Goal: Task Accomplishment & Management: Complete application form

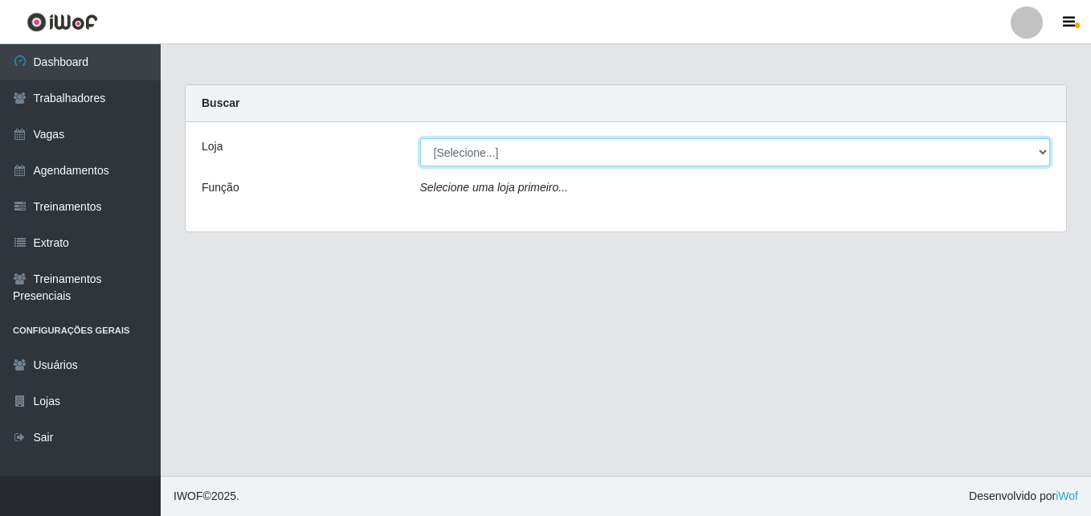
click at [499, 149] on select "[Selecione...] Bemais Supermercados - [GEOGRAPHIC_DATA]" at bounding box center [735, 152] width 630 height 28
select select "250"
click at [420, 138] on select "[Selecione...] Bemais Supermercados - [GEOGRAPHIC_DATA]" at bounding box center [735, 152] width 630 height 28
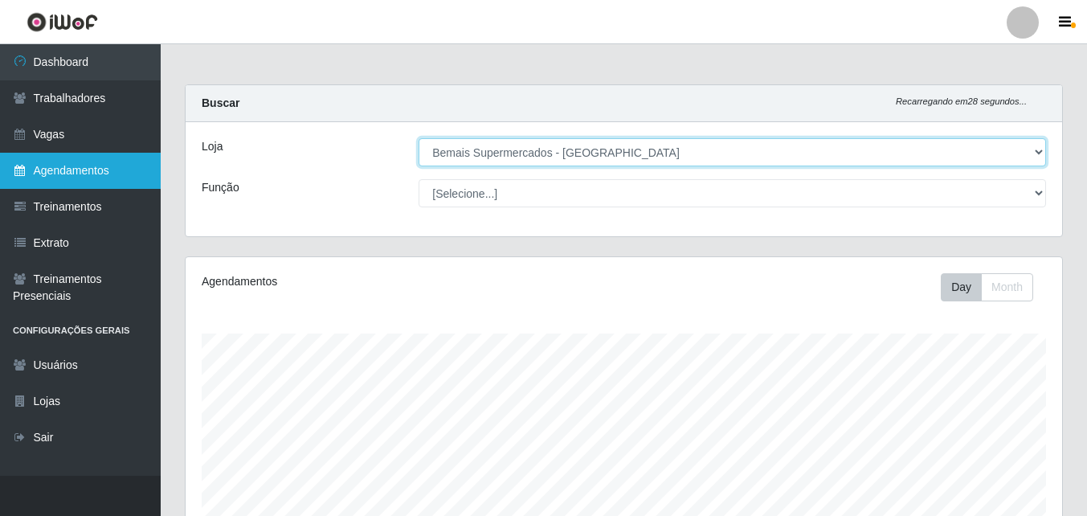
scroll to position [333, 876]
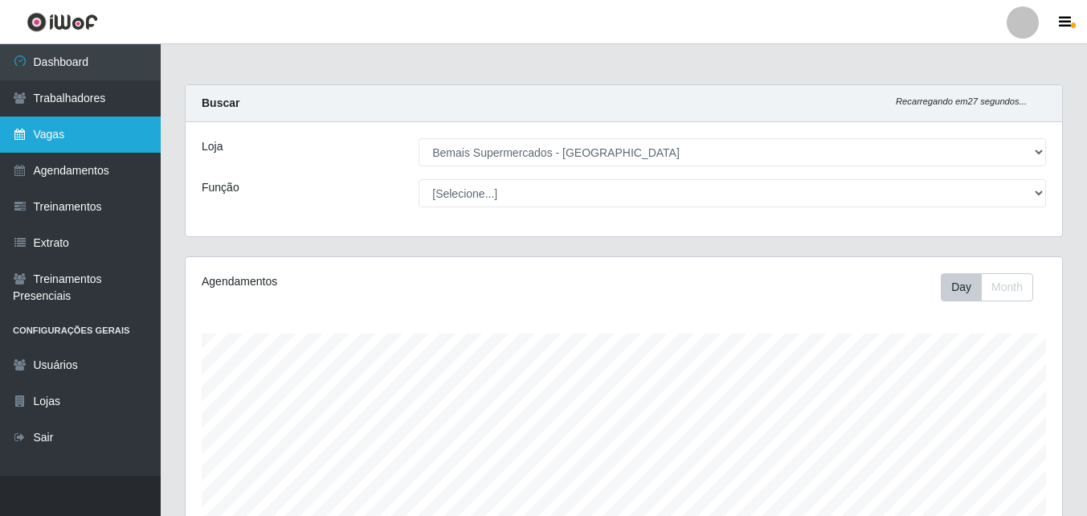
click at [59, 139] on link "Vagas" at bounding box center [80, 134] width 161 height 36
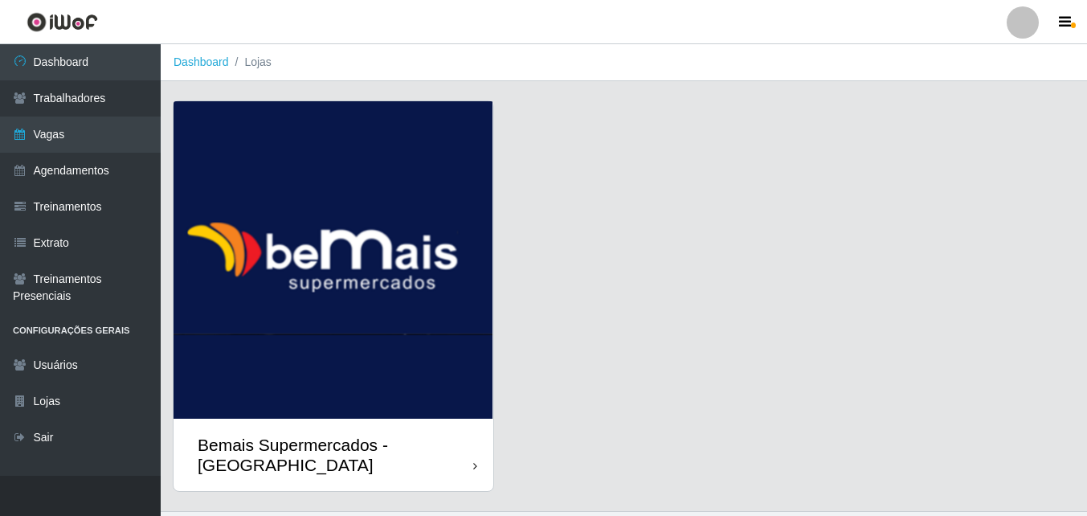
click at [430, 425] on div "Bemais Supermercados - [GEOGRAPHIC_DATA]" at bounding box center [333, 454] width 320 height 72
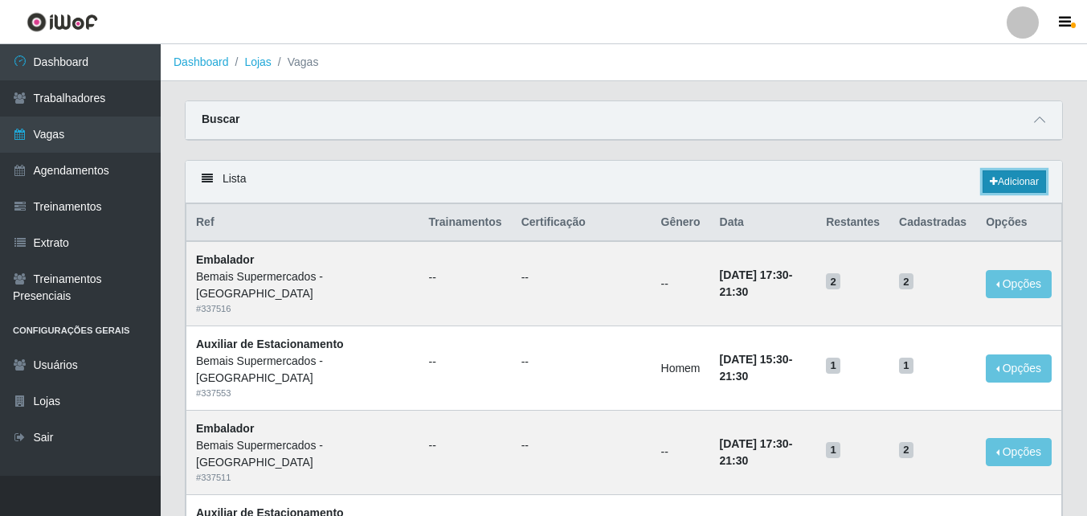
click at [1029, 177] on link "Adicionar" at bounding box center [1013, 181] width 63 height 22
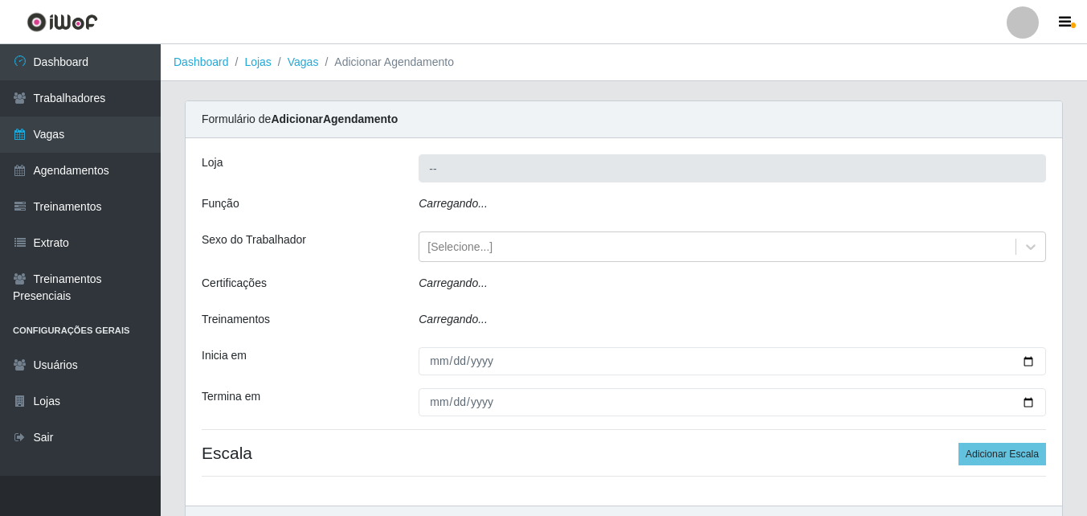
type input "Bemais Supermercados - [GEOGRAPHIC_DATA]"
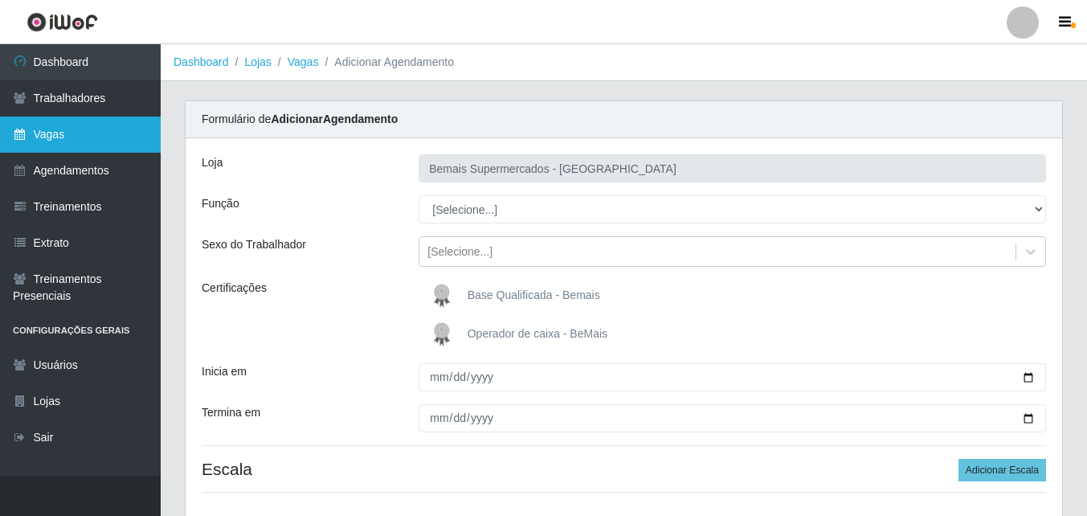
click at [97, 130] on link "Vagas" at bounding box center [80, 134] width 161 height 36
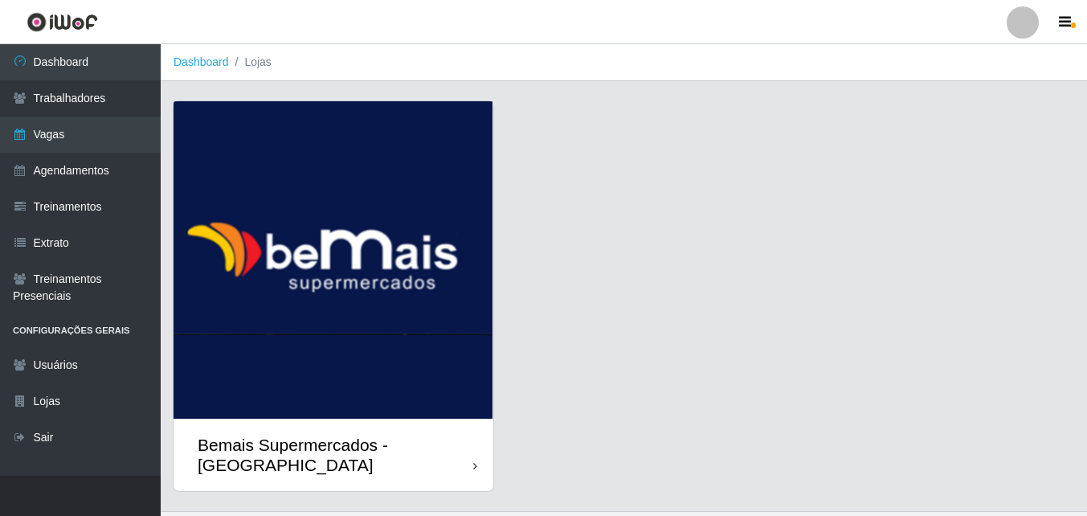
click at [430, 400] on img at bounding box center [333, 259] width 320 height 317
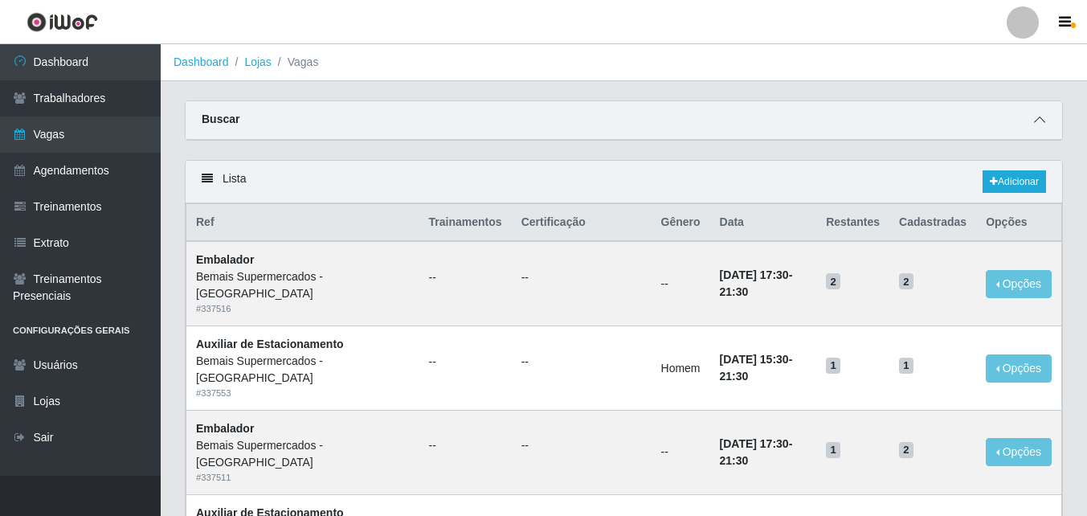
click at [1041, 125] on icon at bounding box center [1039, 119] width 11 height 11
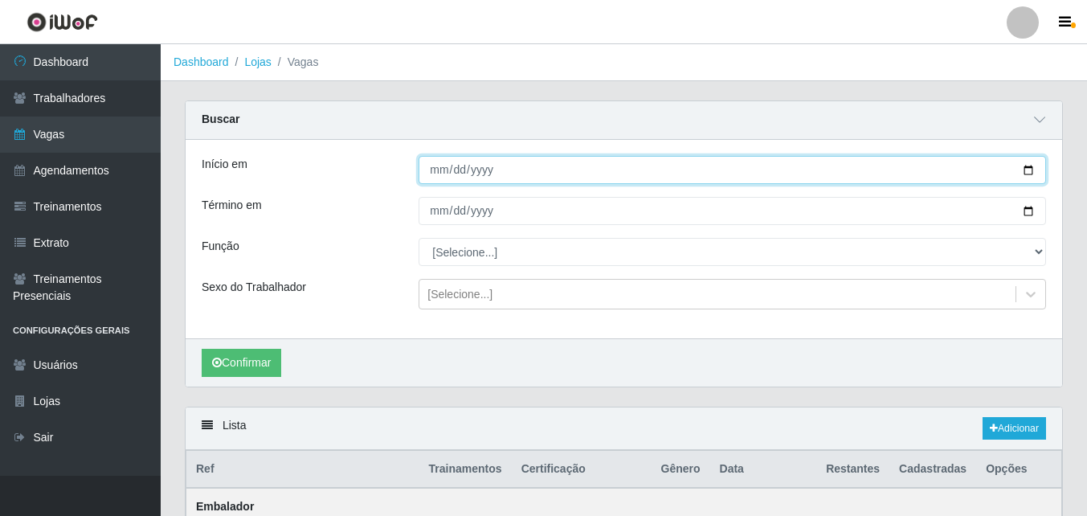
click at [1025, 172] on input "Início em" at bounding box center [731, 170] width 627 height 28
type input "[DATE]"
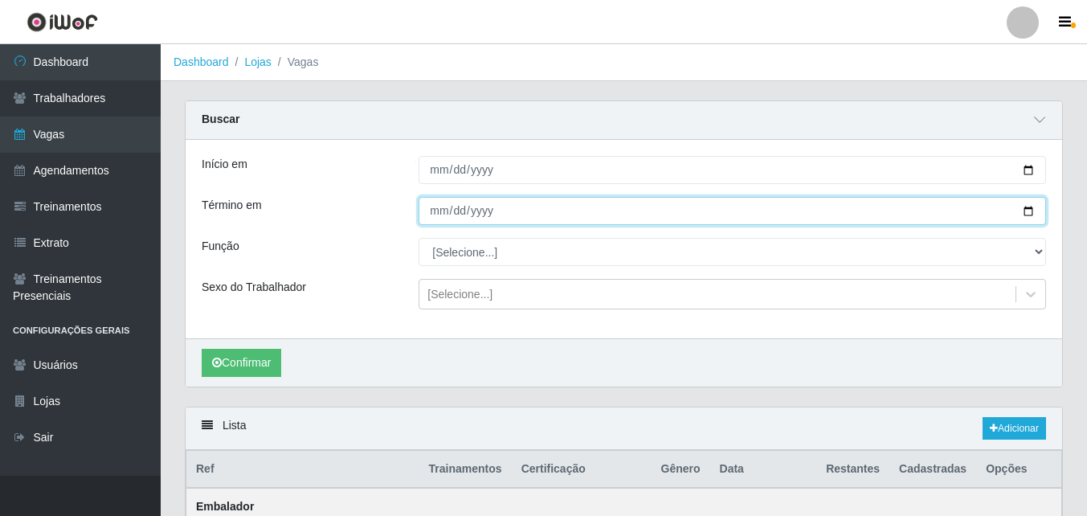
click at [1030, 209] on input "Término em" at bounding box center [731, 211] width 627 height 28
type input "[DATE]"
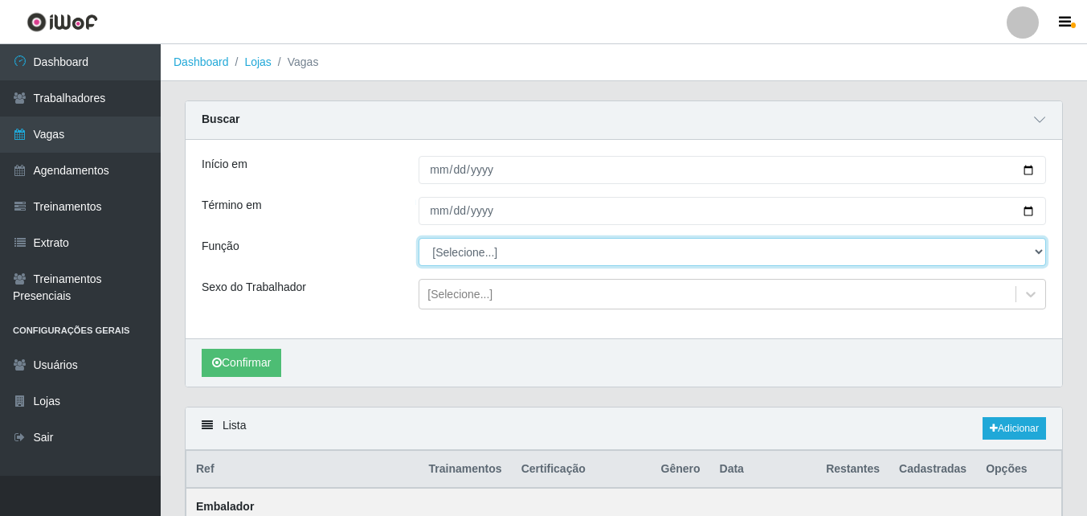
click at [458, 255] on select "[Selecione...] ASG ASG + ASG ++ Auxiliar de Estacionamento Auxiliar de Estacion…" at bounding box center [731, 252] width 627 height 28
click at [418, 239] on select "[Selecione...] ASG ASG + ASG ++ Auxiliar de Estacionamento Auxiliar de Estacion…" at bounding box center [731, 252] width 627 height 28
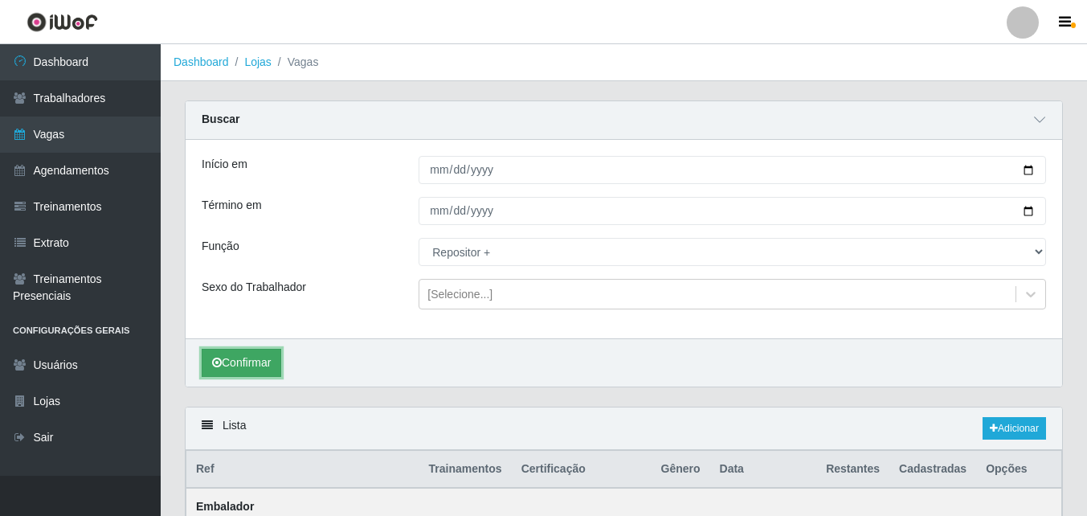
click at [245, 354] on button "Confirmar" at bounding box center [242, 363] width 80 height 28
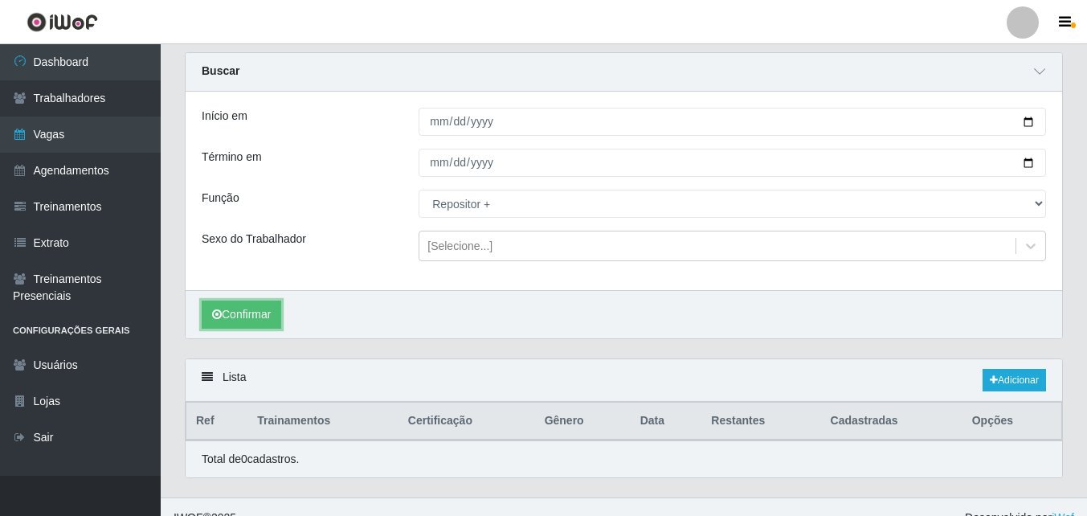
scroll to position [71, 0]
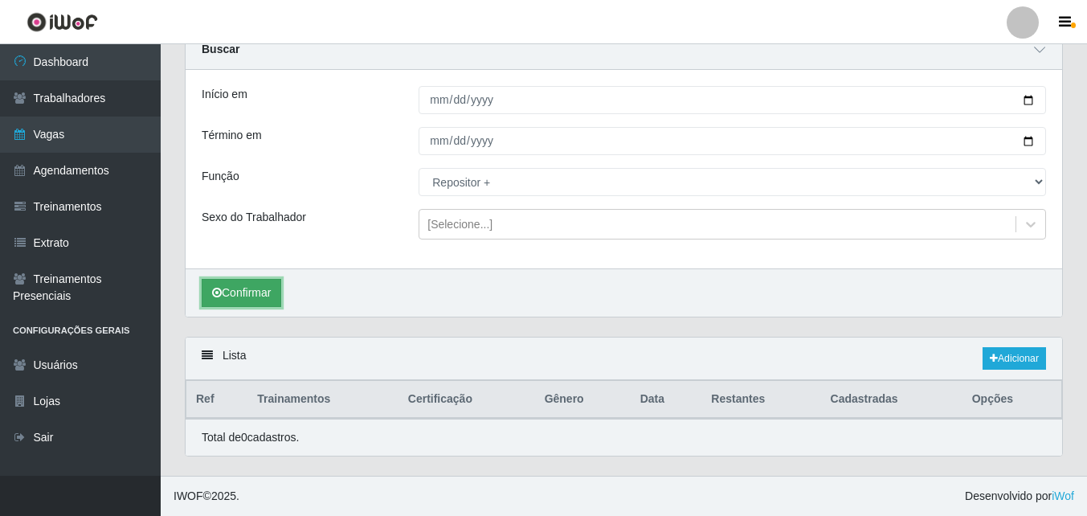
click at [248, 296] on button "Confirmar" at bounding box center [242, 293] width 80 height 28
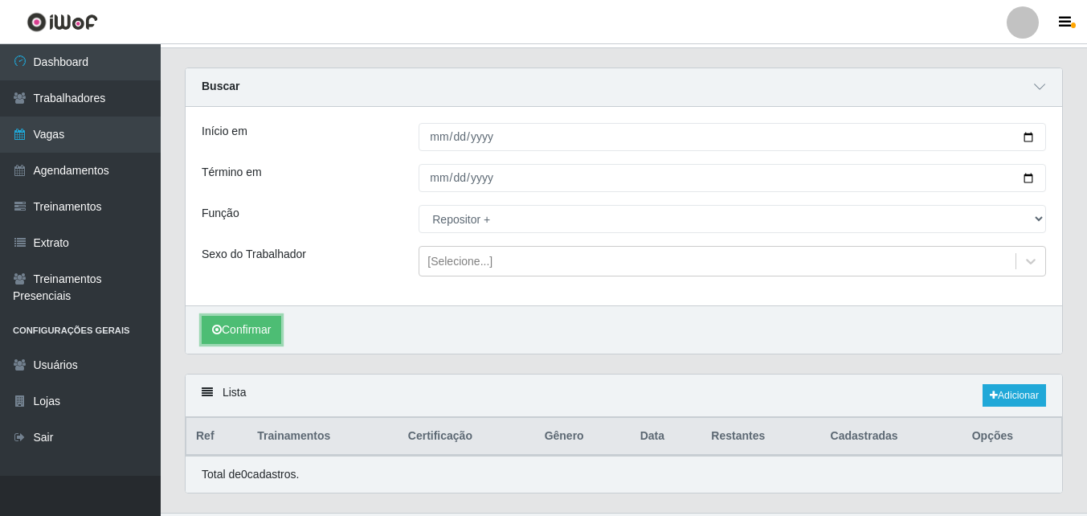
scroll to position [0, 0]
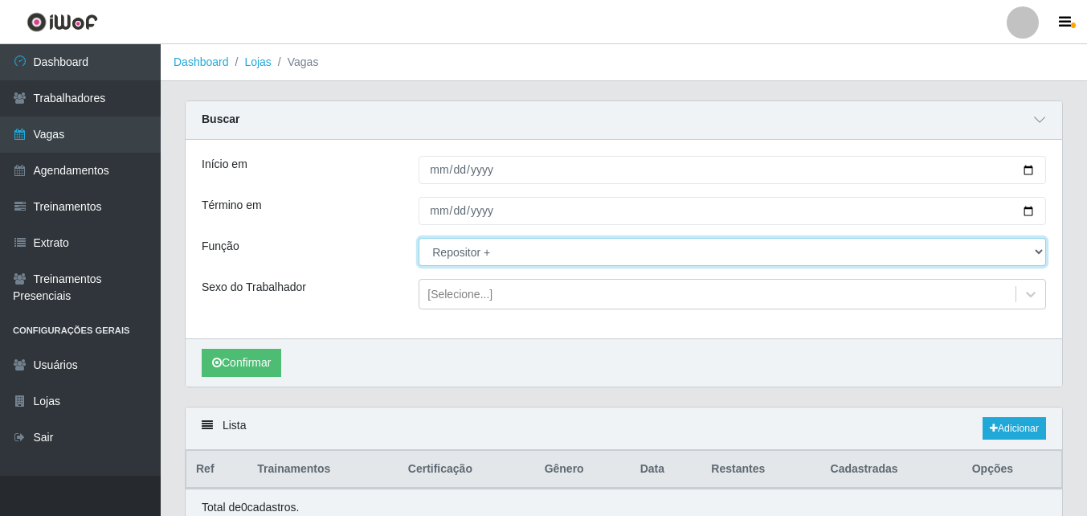
click at [520, 258] on select "[Selecione...] ASG ASG + ASG ++ Auxiliar de Estacionamento Auxiliar de Estacion…" at bounding box center [731, 252] width 627 height 28
click at [418, 239] on select "[Selecione...] ASG ASG + ASG ++ Auxiliar de Estacionamento Auxiliar de Estacion…" at bounding box center [731, 252] width 627 height 28
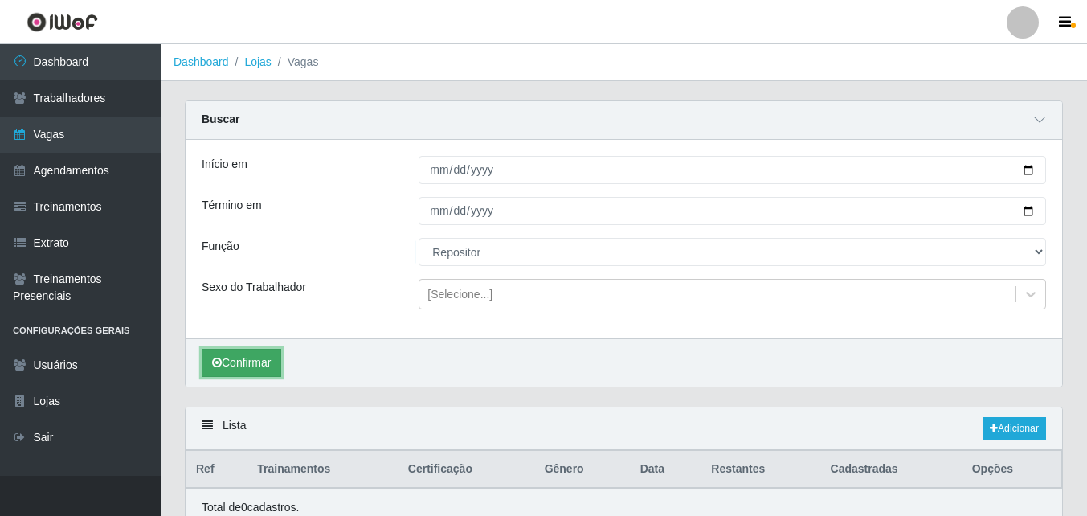
click at [247, 363] on button "Confirmar" at bounding box center [242, 363] width 80 height 28
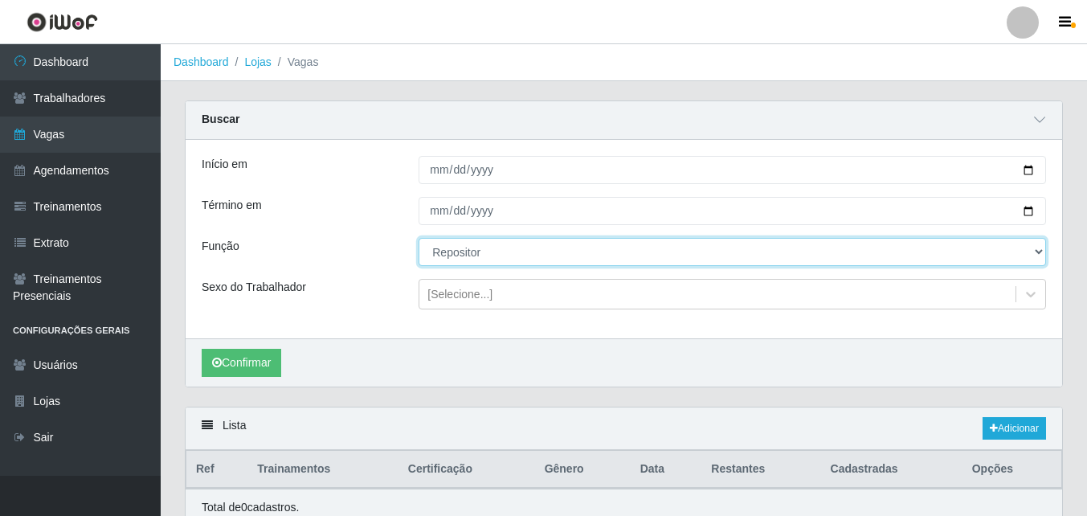
click at [495, 249] on select "[Selecione...] ASG ASG + ASG ++ Auxiliar de Estacionamento Auxiliar de Estacion…" at bounding box center [731, 252] width 627 height 28
click at [418, 239] on select "[Selecione...] ASG ASG + ASG ++ Auxiliar de Estacionamento Auxiliar de Estacion…" at bounding box center [731, 252] width 627 height 28
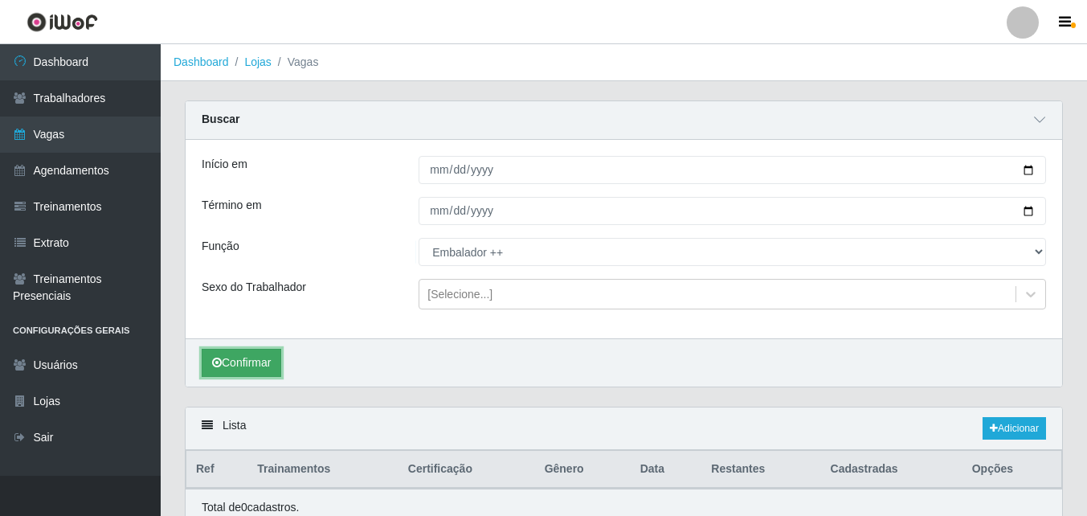
click at [245, 359] on button "Confirmar" at bounding box center [242, 363] width 80 height 28
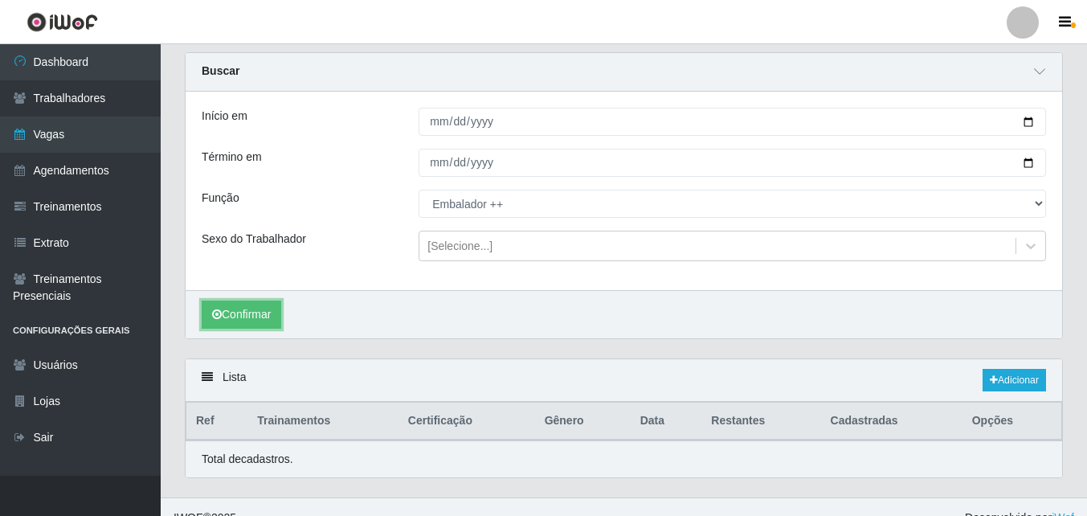
scroll to position [71, 0]
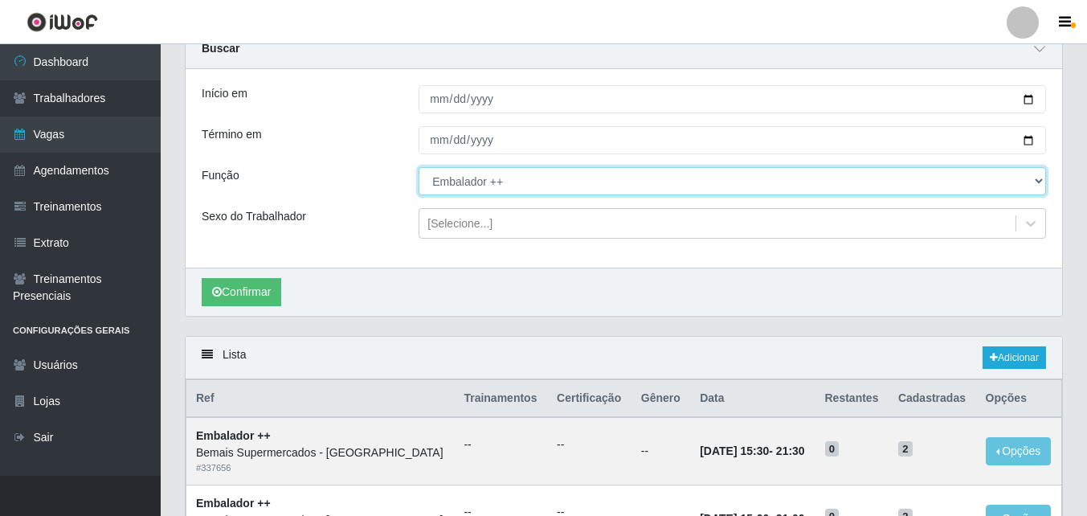
click at [516, 182] on select "[Selecione...] ASG ASG + ASG ++ Auxiliar de Estacionamento Auxiliar de Estacion…" at bounding box center [731, 181] width 627 height 28
select select "86"
click at [418, 168] on select "[Selecione...] ASG ASG + ASG ++ Auxiliar de Estacionamento Auxiliar de Estacion…" at bounding box center [731, 181] width 627 height 28
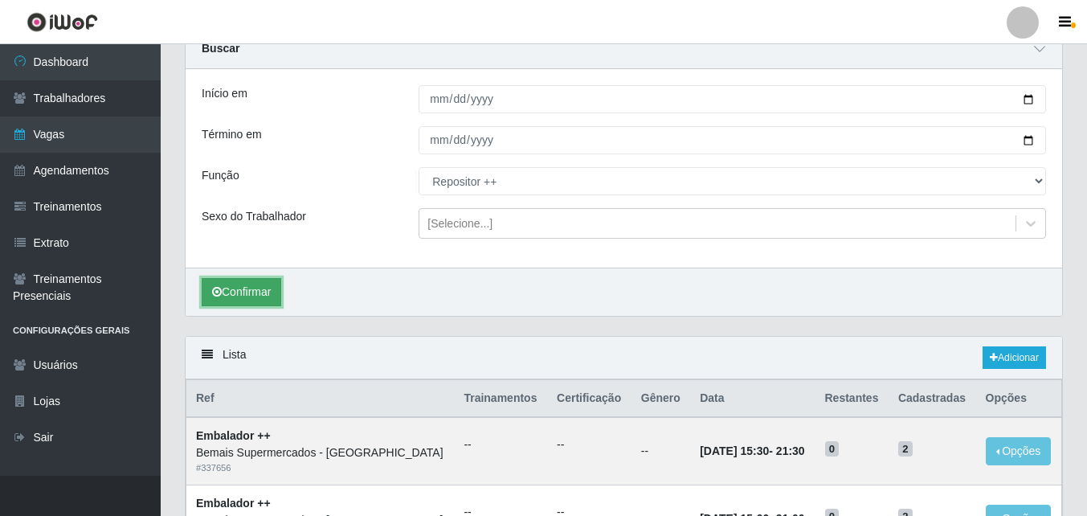
click at [262, 289] on button "Confirmar" at bounding box center [242, 292] width 80 height 28
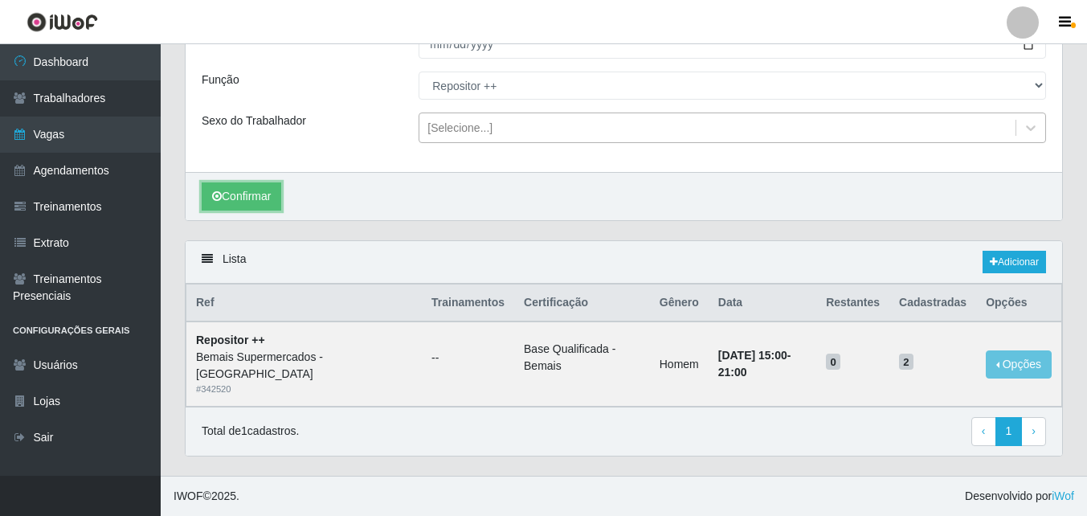
scroll to position [167, 0]
click at [1034, 261] on link "Adicionar" at bounding box center [1013, 262] width 63 height 22
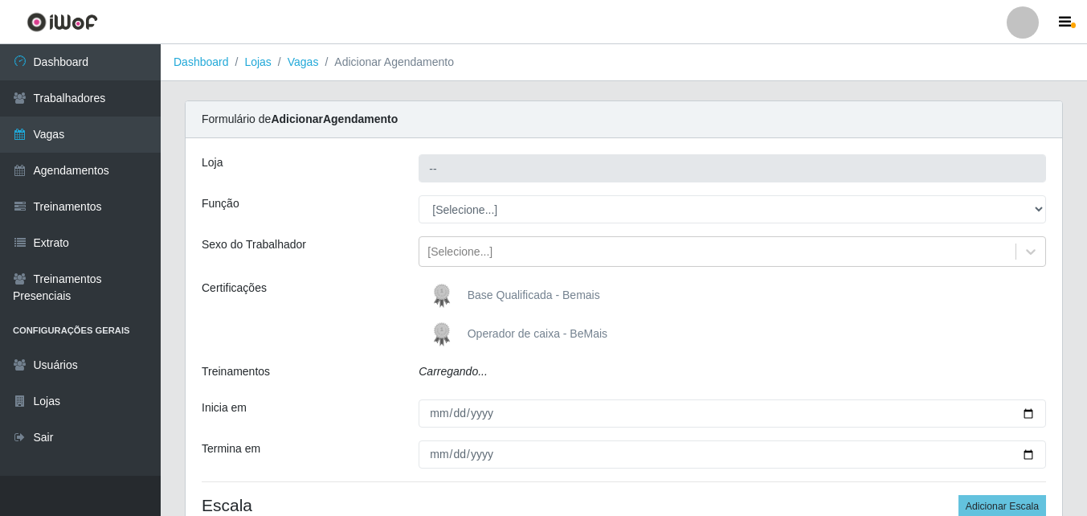
type input "Bemais Supermercados - [GEOGRAPHIC_DATA]"
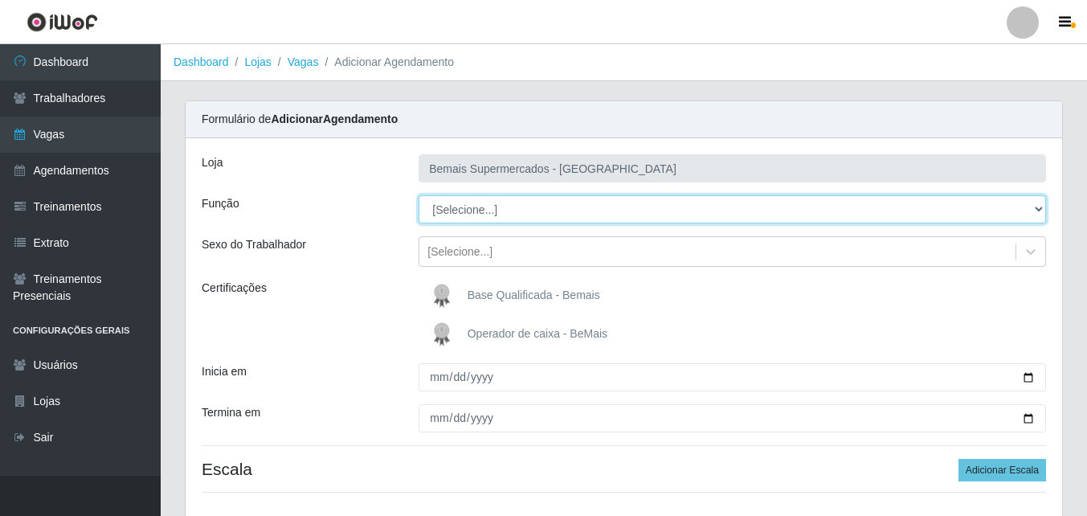
click at [511, 212] on select "[Selecione...] ASG ASG + ASG ++ Auxiliar de Estacionamento Auxiliar de Estacion…" at bounding box center [731, 209] width 627 height 28
select select "82"
click at [418, 195] on select "[Selecione...] ASG ASG + ASG ++ Auxiliar de Estacionamento Auxiliar de Estacion…" at bounding box center [731, 209] width 627 height 28
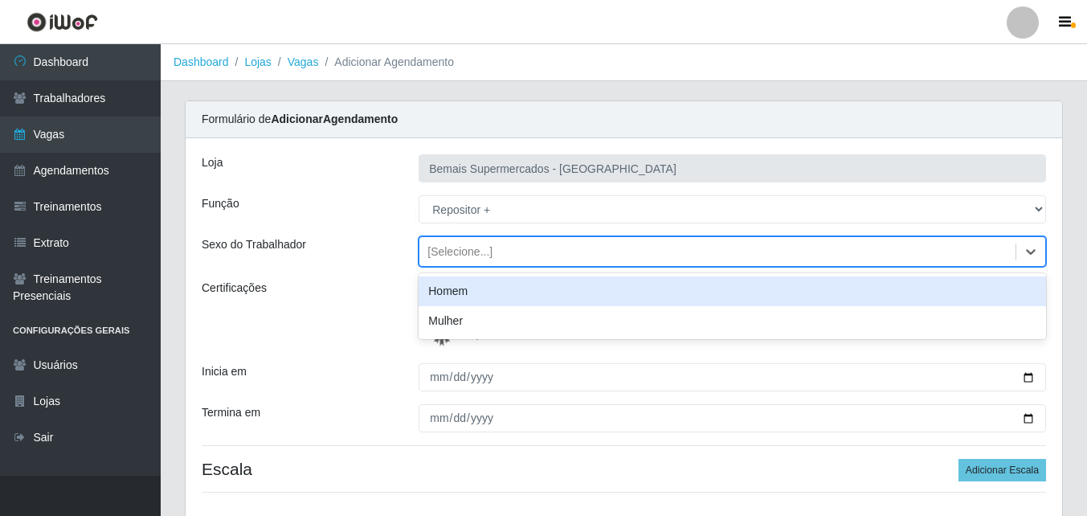
click at [463, 254] on div "[Selecione...]" at bounding box center [459, 251] width 65 height 17
click at [468, 289] on div "Homem" at bounding box center [731, 291] width 627 height 30
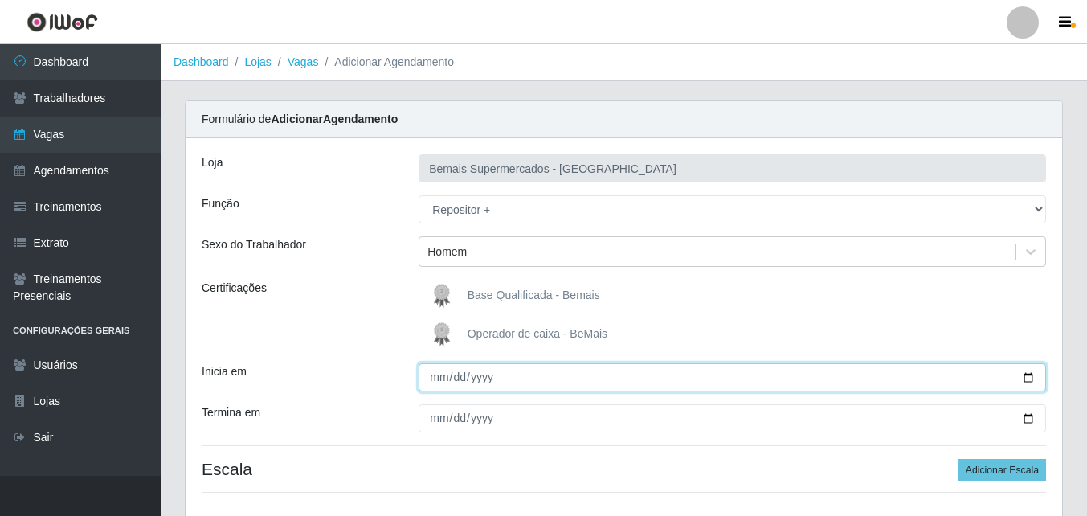
click at [1029, 380] on input "Inicia em" at bounding box center [731, 377] width 627 height 28
type input "[DATE]"
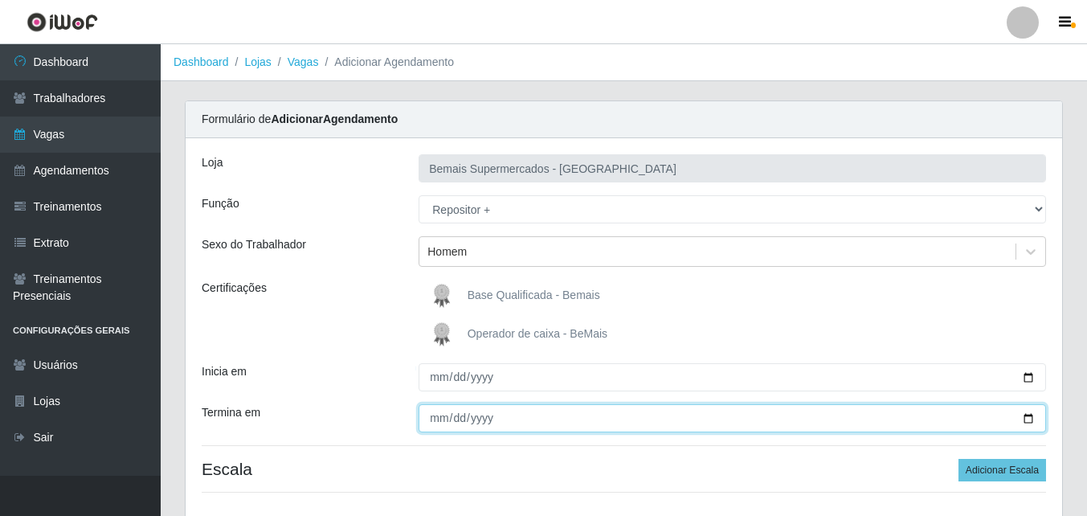
click at [1026, 425] on input "Termina em" at bounding box center [731, 418] width 627 height 28
type input "[DATE]"
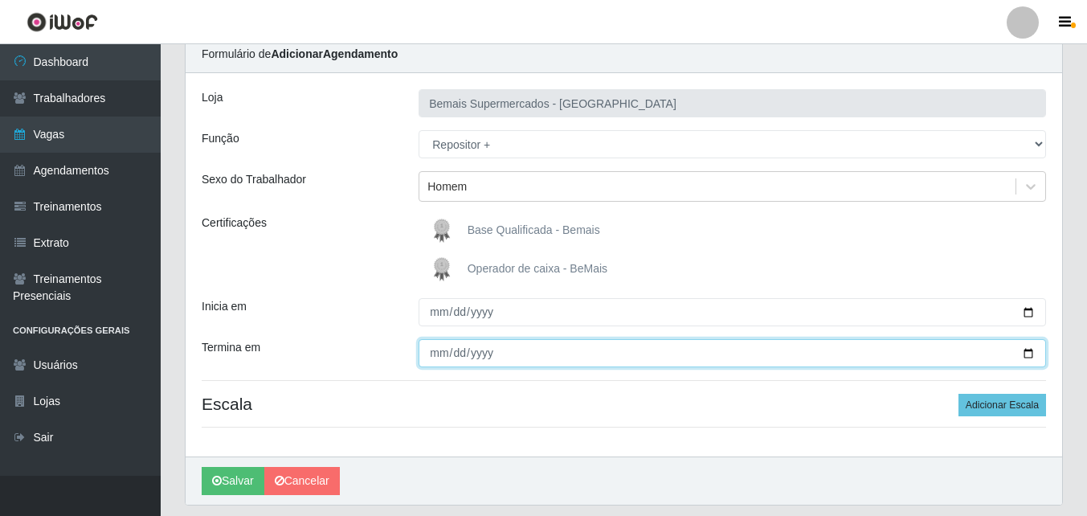
scroll to position [114, 0]
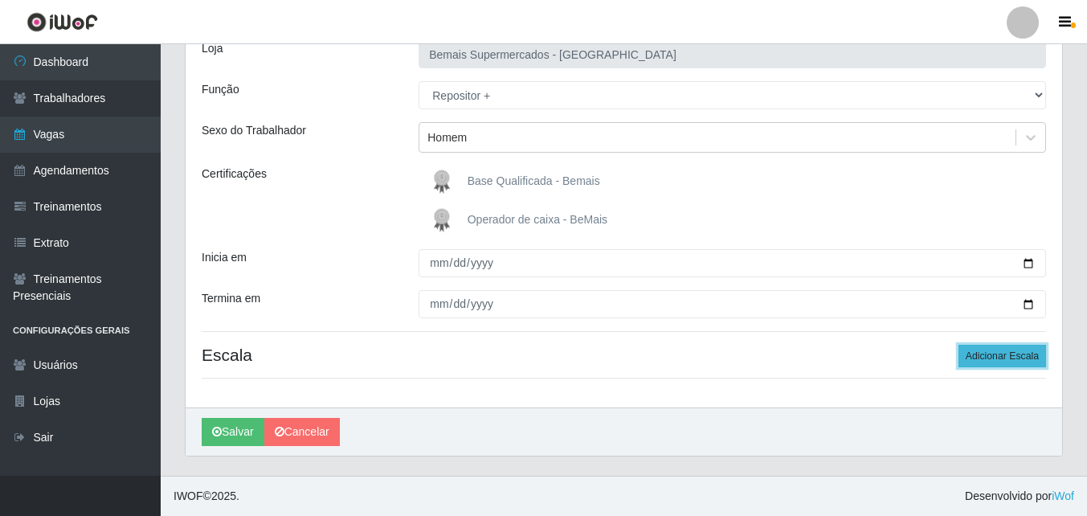
click at [1001, 355] on button "Adicionar Escala" at bounding box center [1002, 356] width 88 height 22
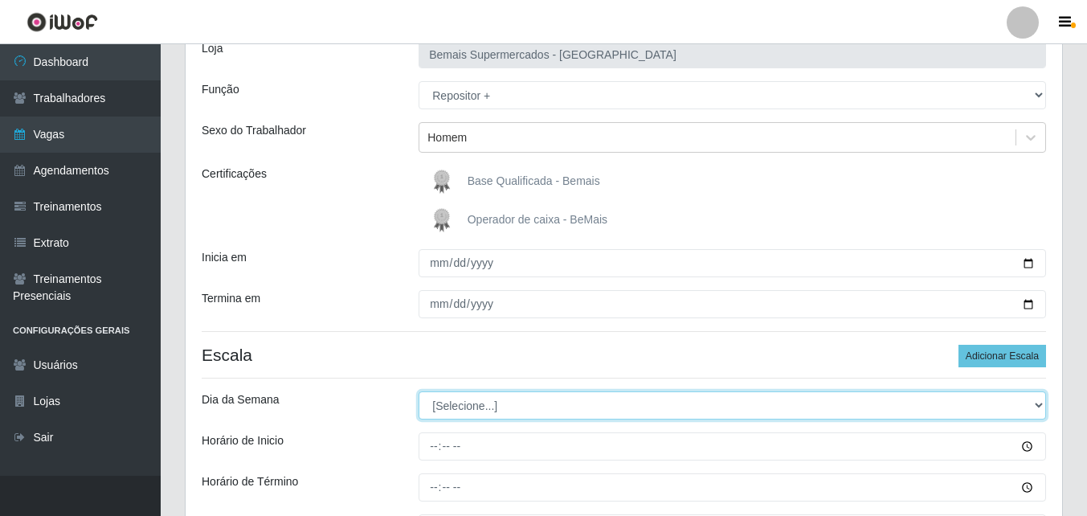
click at [505, 412] on select "[Selecione...] Segunda Terça Quarta Quinta Sexta Sábado Domingo" at bounding box center [731, 405] width 627 height 28
select select "0"
click at [418, 391] on select "[Selecione...] Segunda Terça Quarta Quinta Sexta Sábado Domingo" at bounding box center [731, 405] width 627 height 28
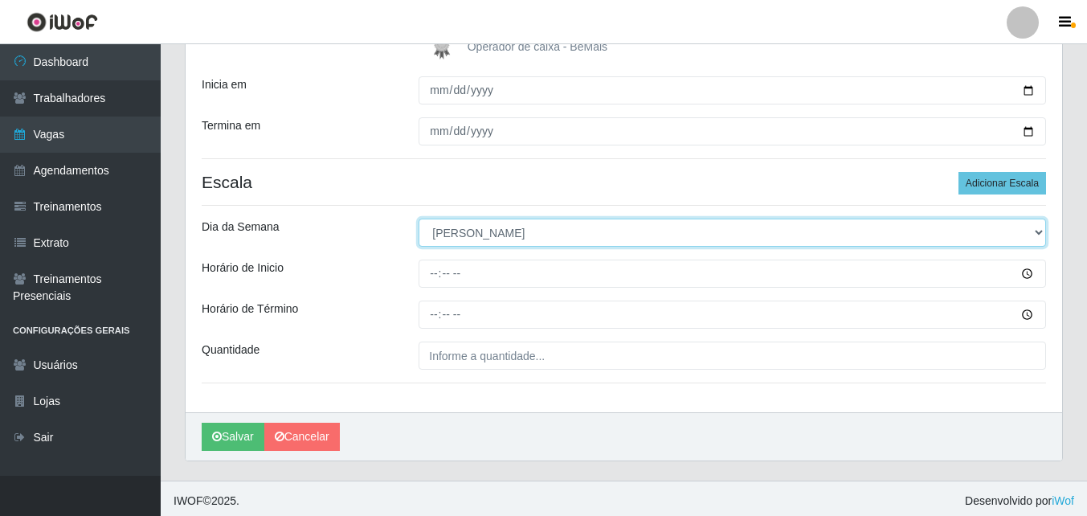
scroll to position [292, 0]
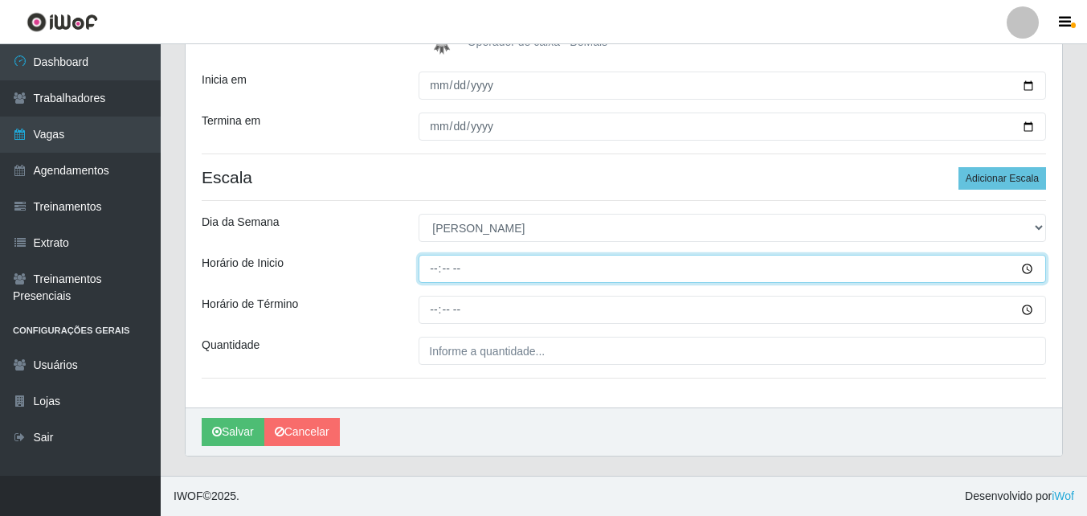
click at [1023, 270] on input "Horário de Inicio" at bounding box center [731, 269] width 627 height 28
click at [435, 267] on input "Horário de Inicio" at bounding box center [731, 269] width 627 height 28
type input "08:00"
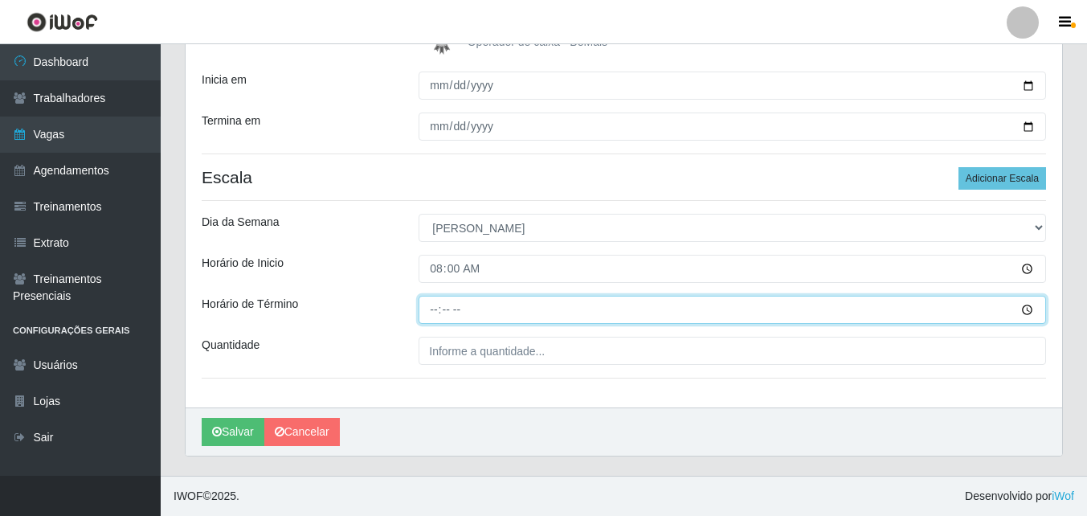
click at [435, 308] on input "Horário de Término" at bounding box center [731, 310] width 627 height 28
type input "14:00"
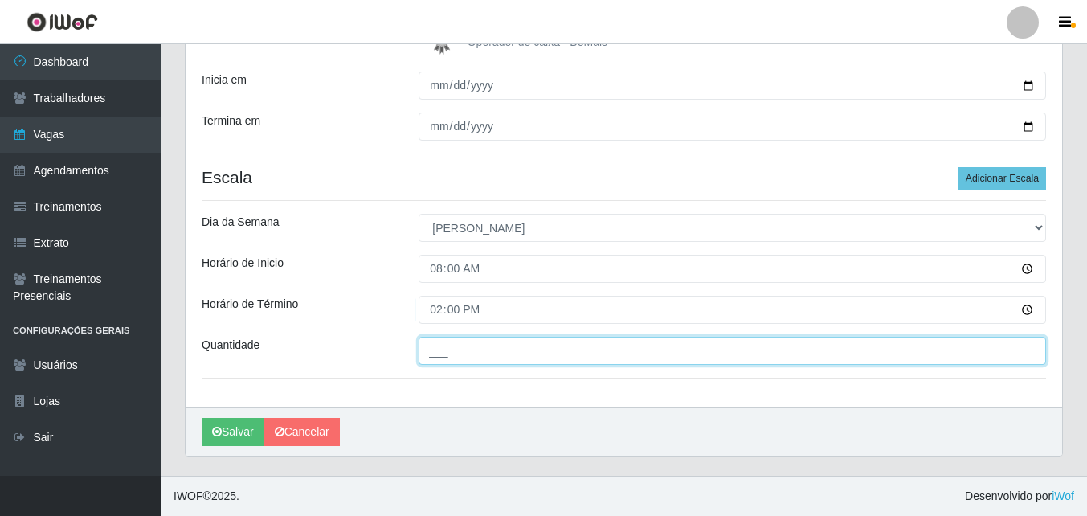
click at [477, 347] on input "___" at bounding box center [731, 350] width 627 height 28
type input "1__"
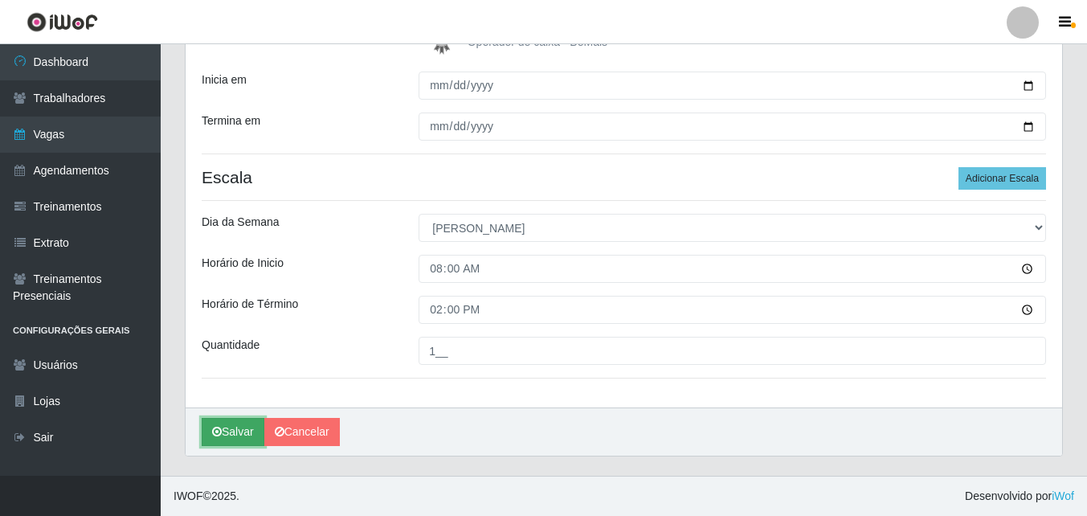
click at [232, 430] on button "Salvar" at bounding box center [233, 432] width 63 height 28
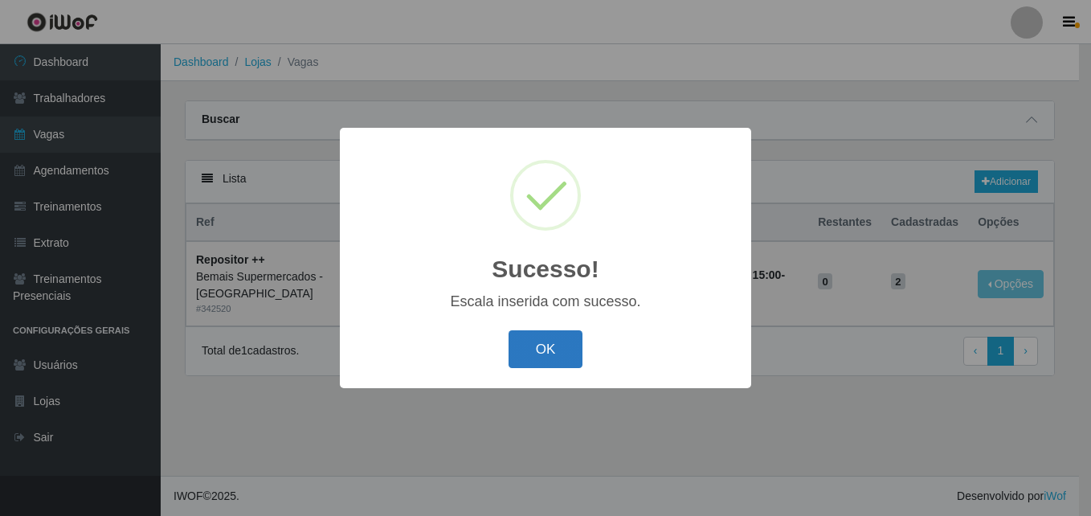
click at [546, 351] on button "OK" at bounding box center [545, 349] width 75 height 38
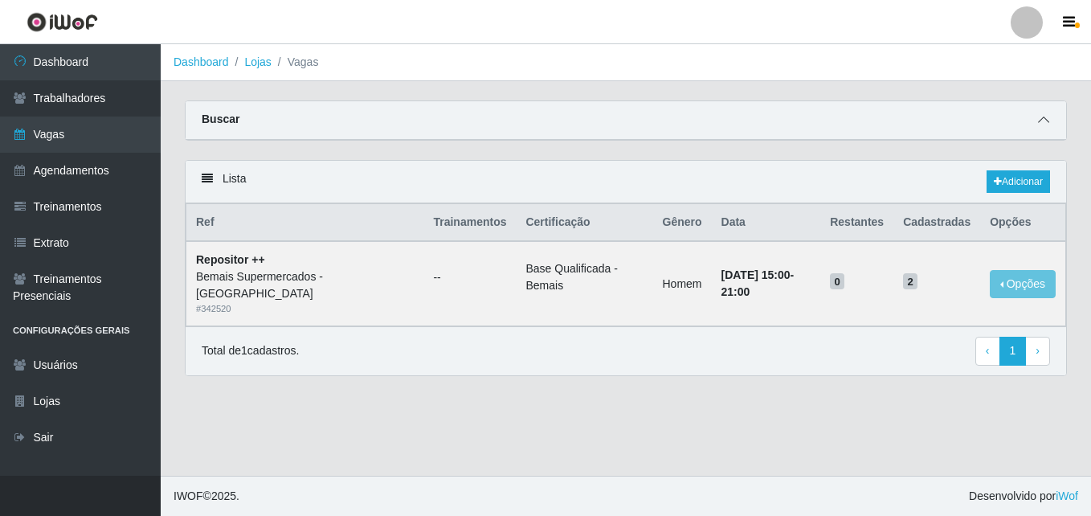
click at [1042, 122] on icon at bounding box center [1043, 119] width 11 height 11
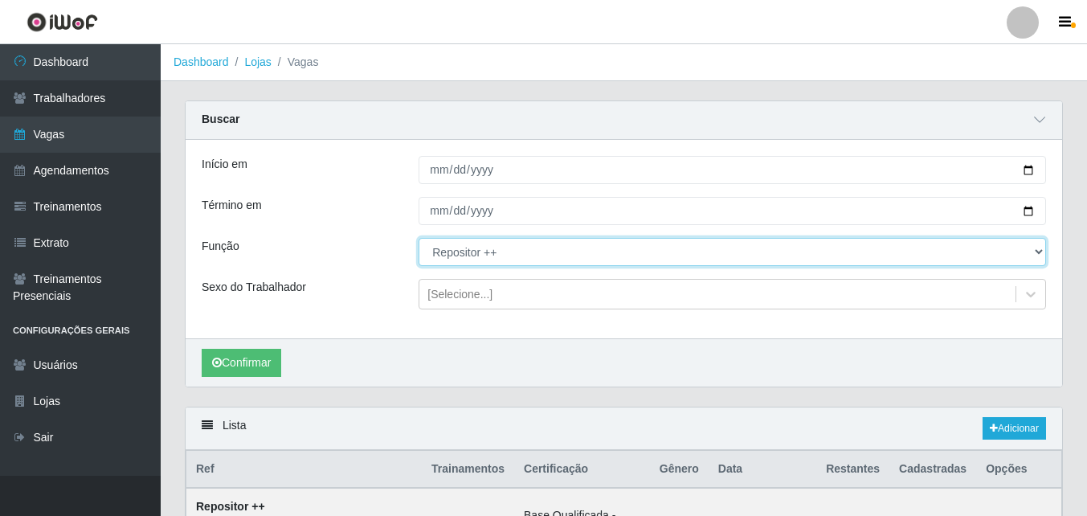
click at [502, 254] on select "[Selecione...] ASG ASG + ASG ++ Auxiliar de Estacionamento Auxiliar de Estacion…" at bounding box center [731, 252] width 627 height 28
select select "82"
click at [418, 239] on select "[Selecione...] ASG ASG + ASG ++ Auxiliar de Estacionamento Auxiliar de Estacion…" at bounding box center [731, 252] width 627 height 28
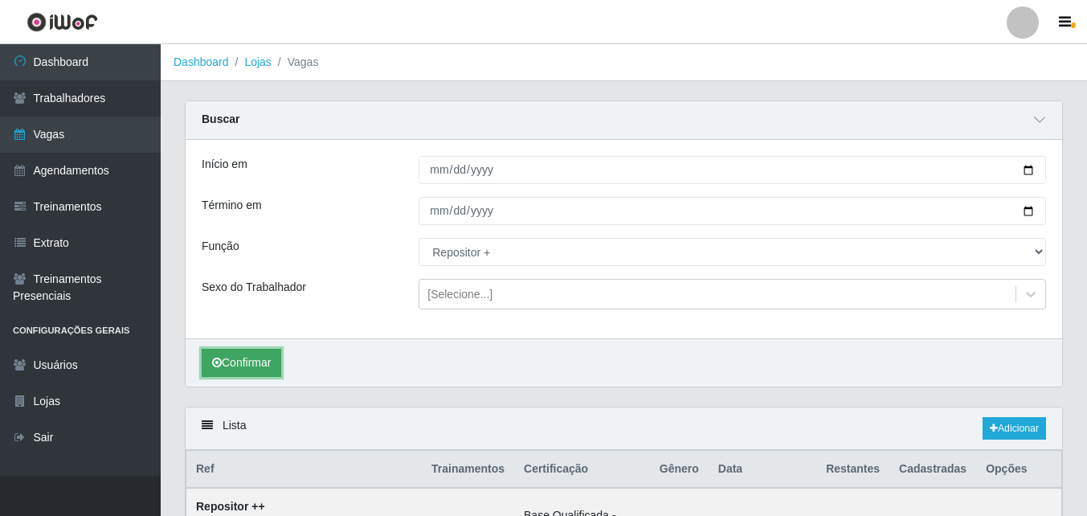
click at [247, 365] on button "Confirmar" at bounding box center [242, 363] width 80 height 28
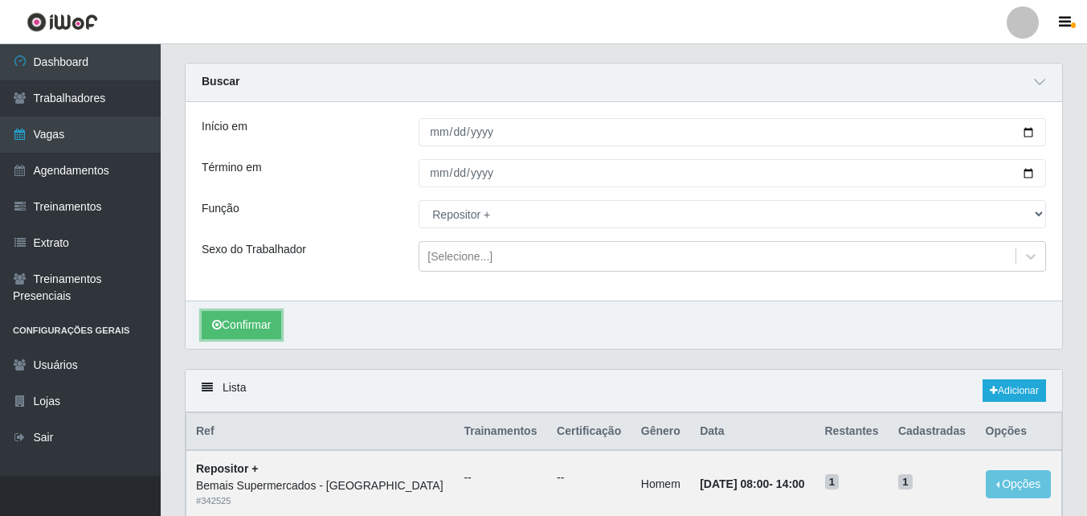
scroll to position [7, 0]
